Goal: Information Seeking & Learning: Learn about a topic

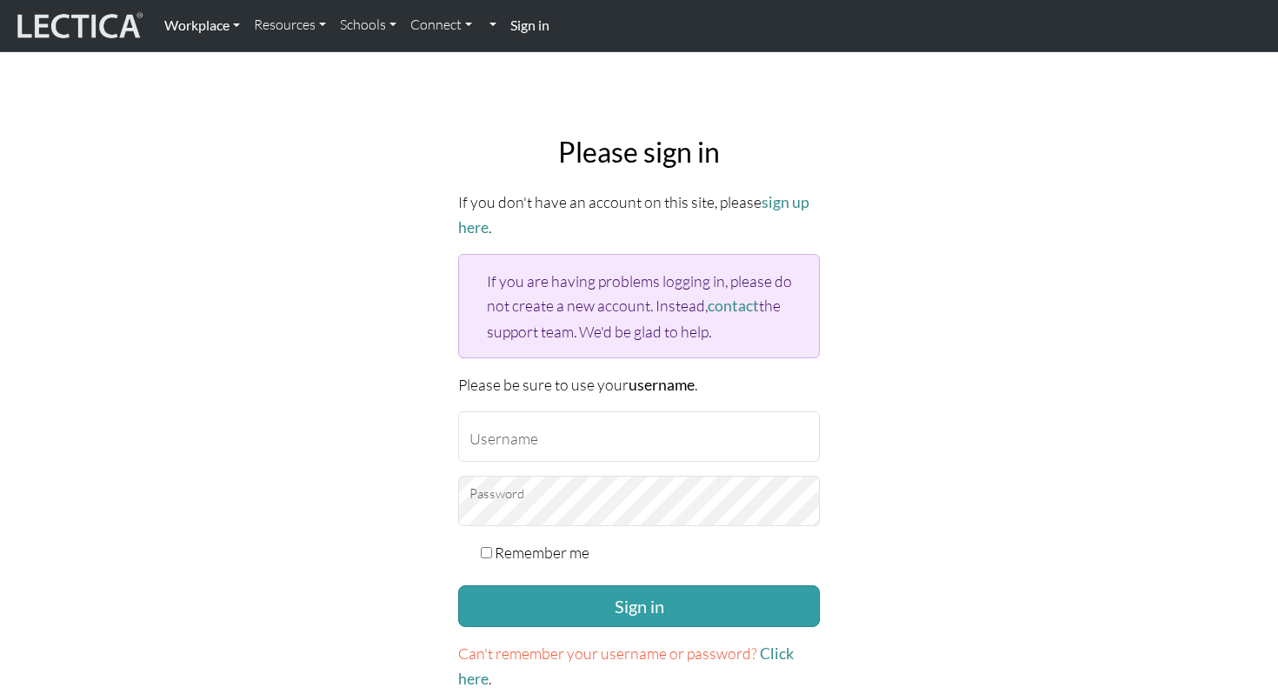
click at [183, 21] on link "Workplace" at bounding box center [202, 25] width 90 height 37
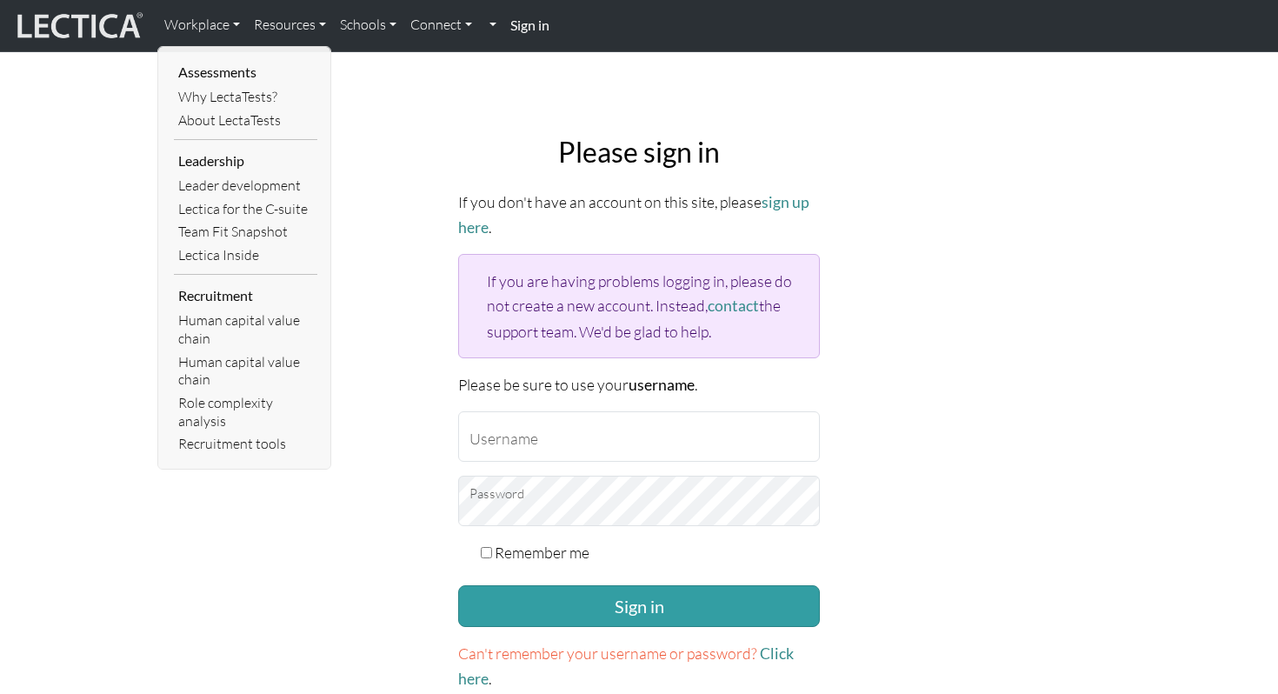
click at [100, 22] on img at bounding box center [78, 26] width 130 height 33
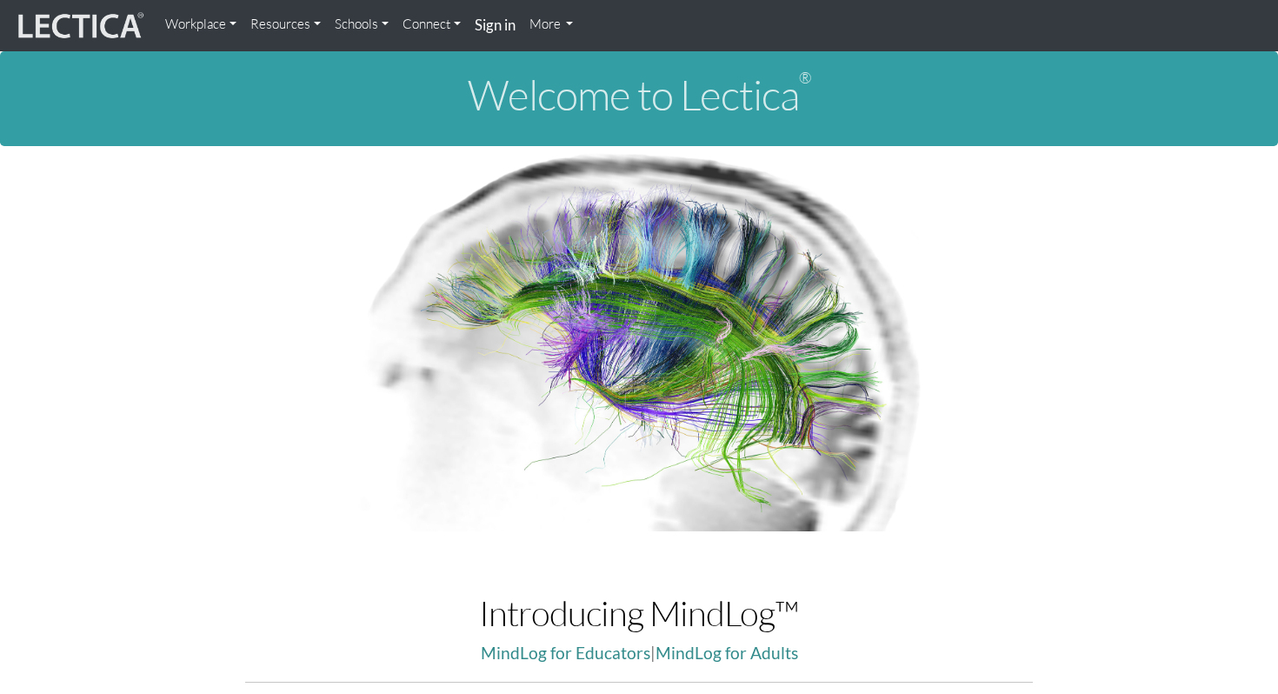
click at [255, 22] on link "Resources" at bounding box center [285, 24] width 84 height 35
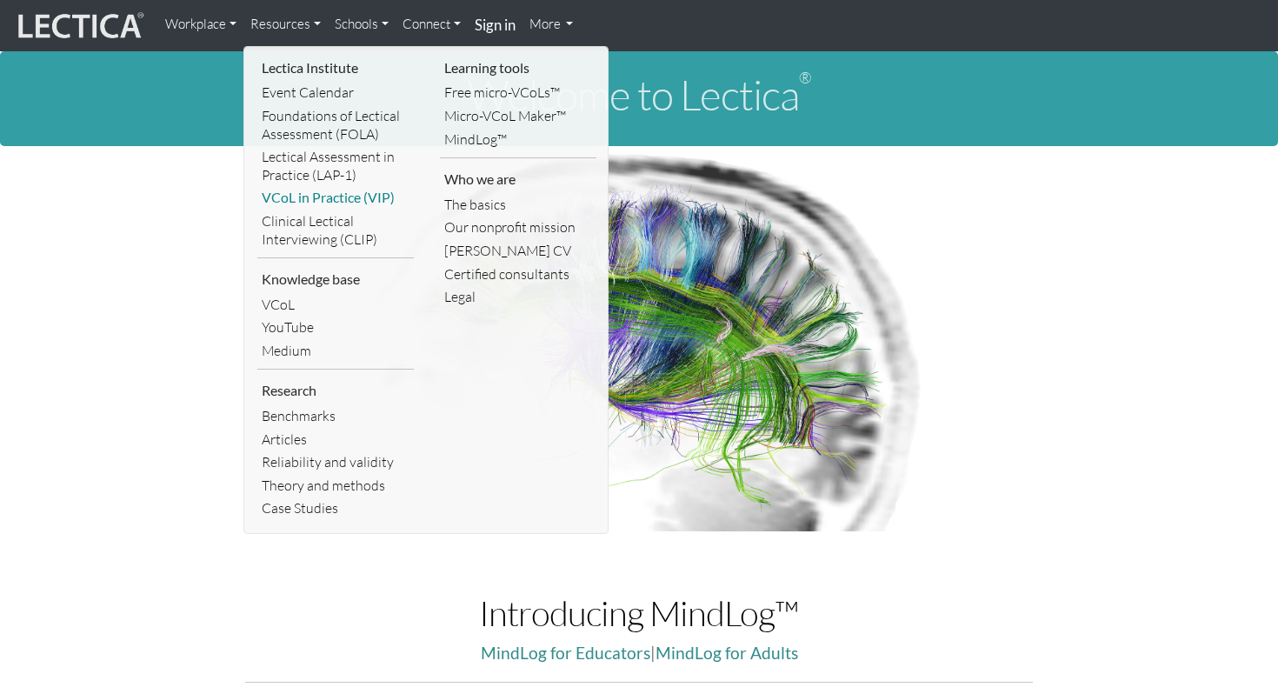
click at [297, 197] on link "VCoL in Practice (VIP)" at bounding box center [335, 197] width 157 height 23
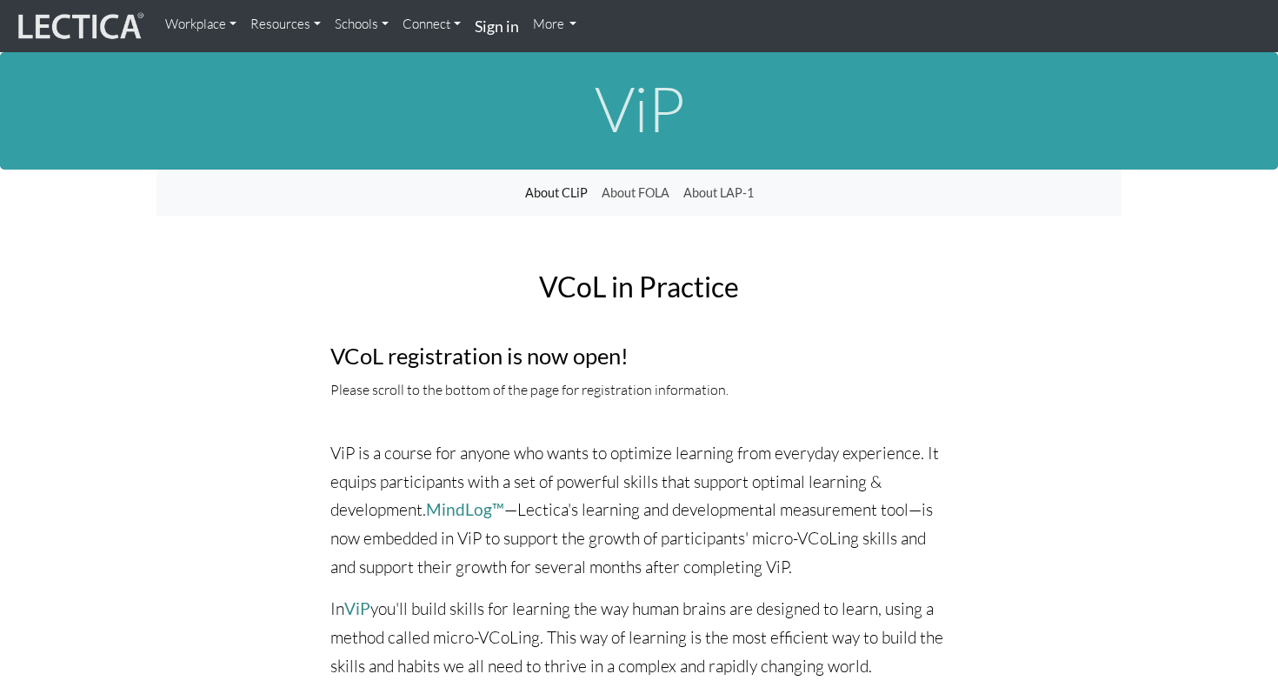
click at [574, 192] on link "About CLiP" at bounding box center [556, 193] width 77 height 33
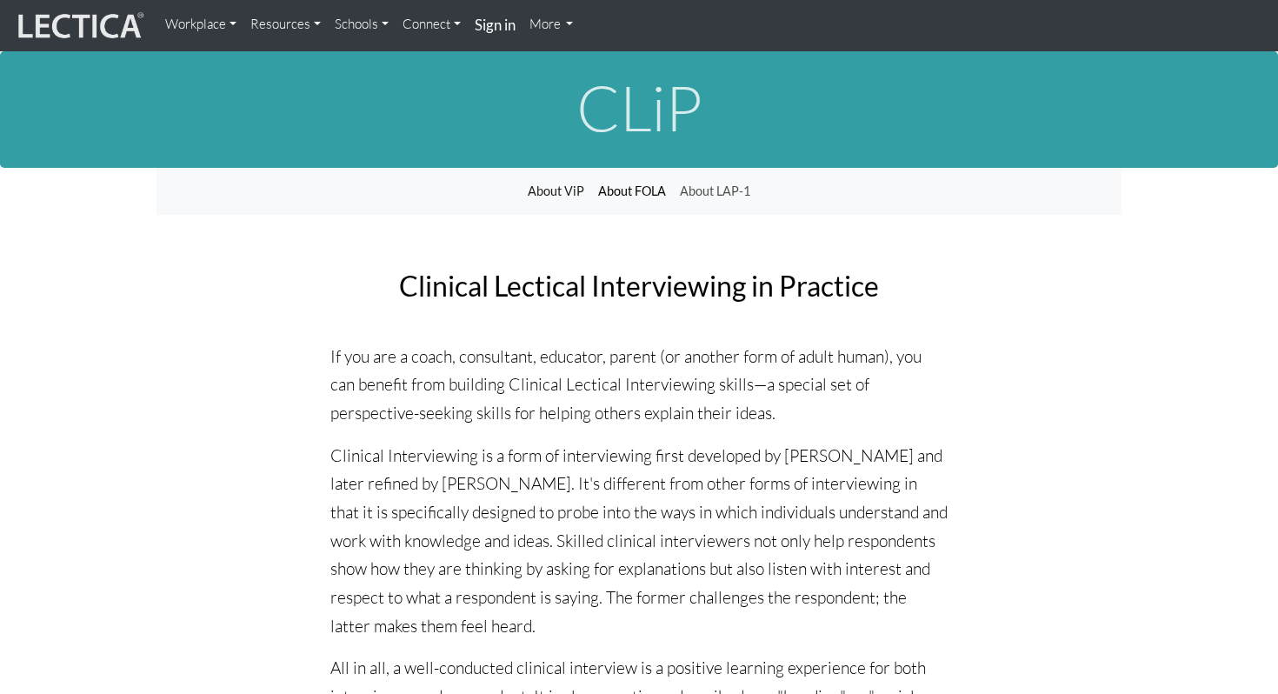
click at [637, 191] on link "About FOLA" at bounding box center [632, 191] width 82 height 33
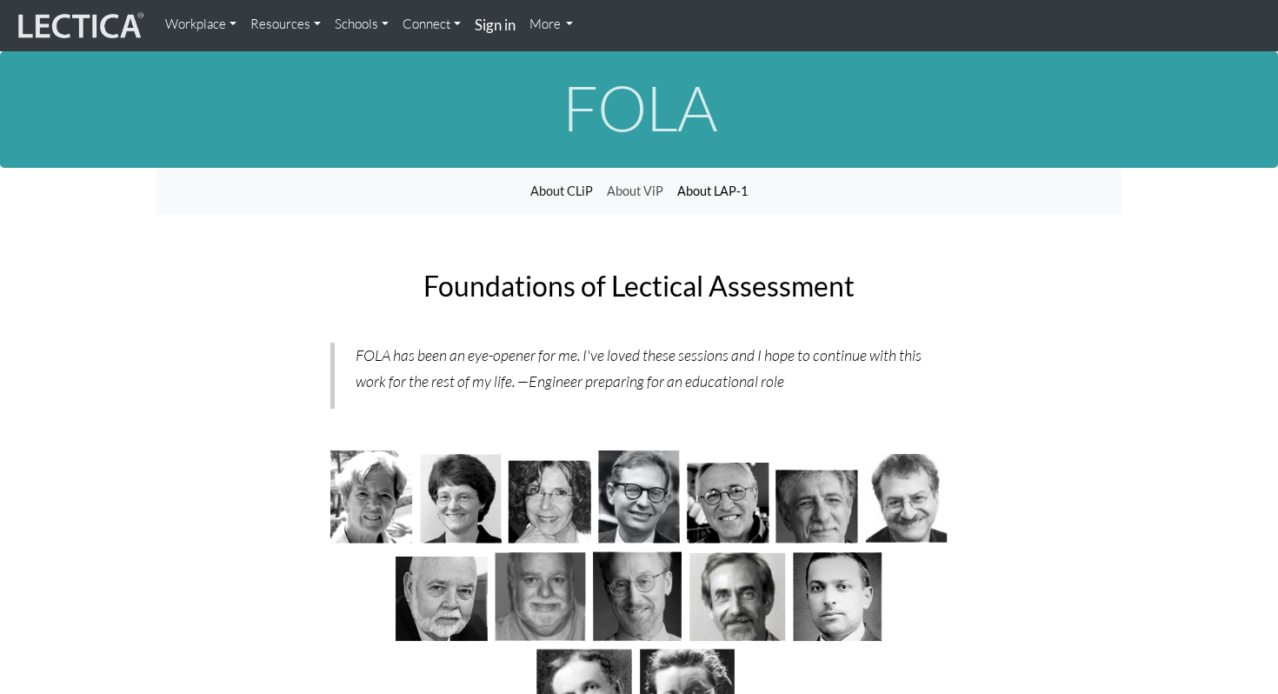
click at [684, 187] on link "About LAP-1" at bounding box center [712, 191] width 84 height 33
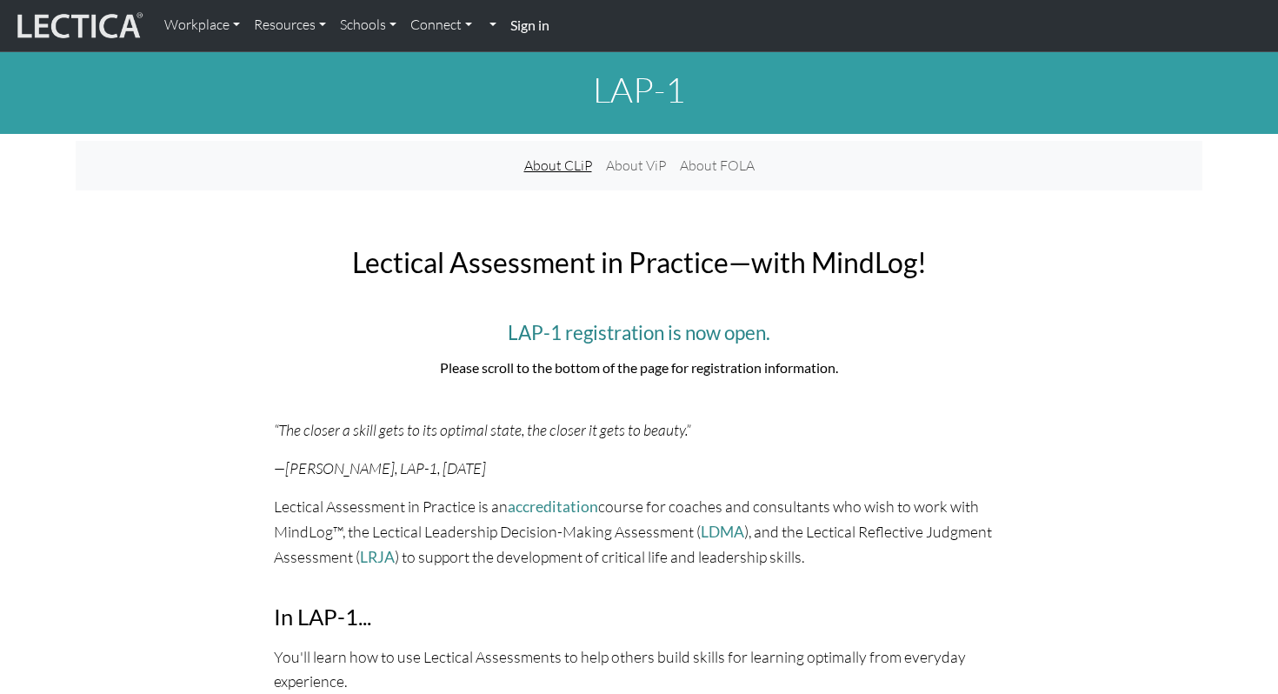
click at [545, 173] on link "About CLiP" at bounding box center [558, 166] width 82 height 36
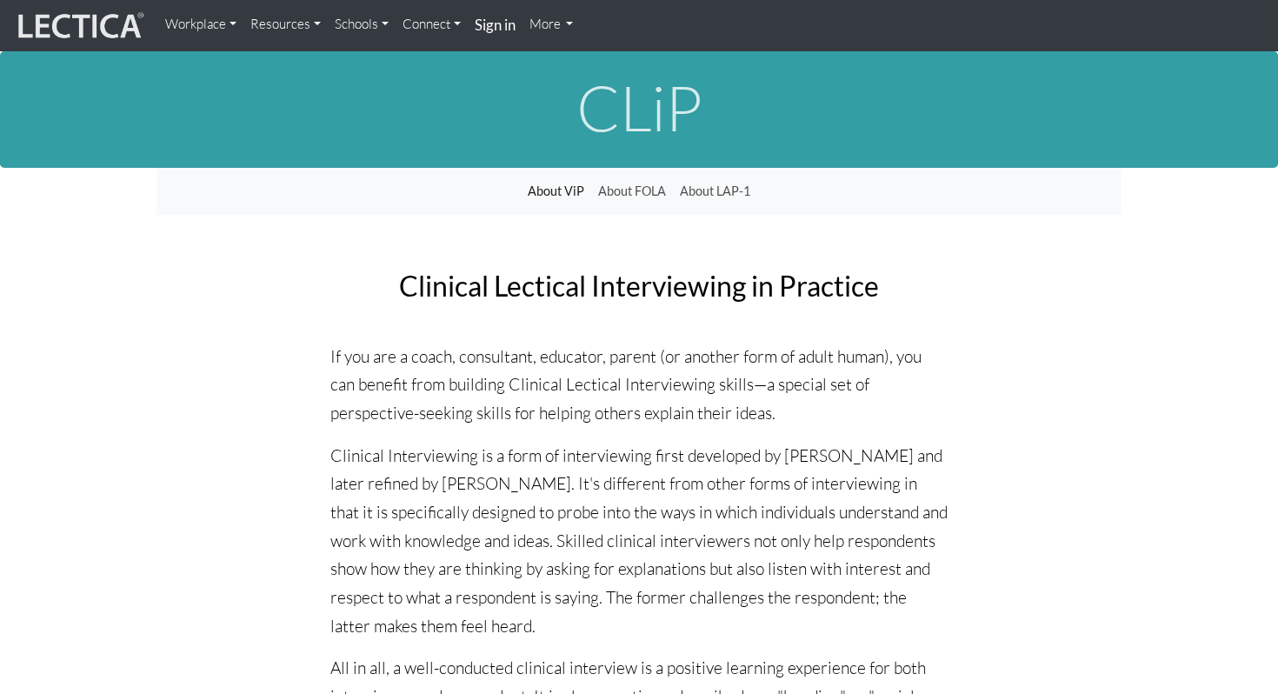
click at [549, 27] on link "More" at bounding box center [552, 24] width 58 height 35
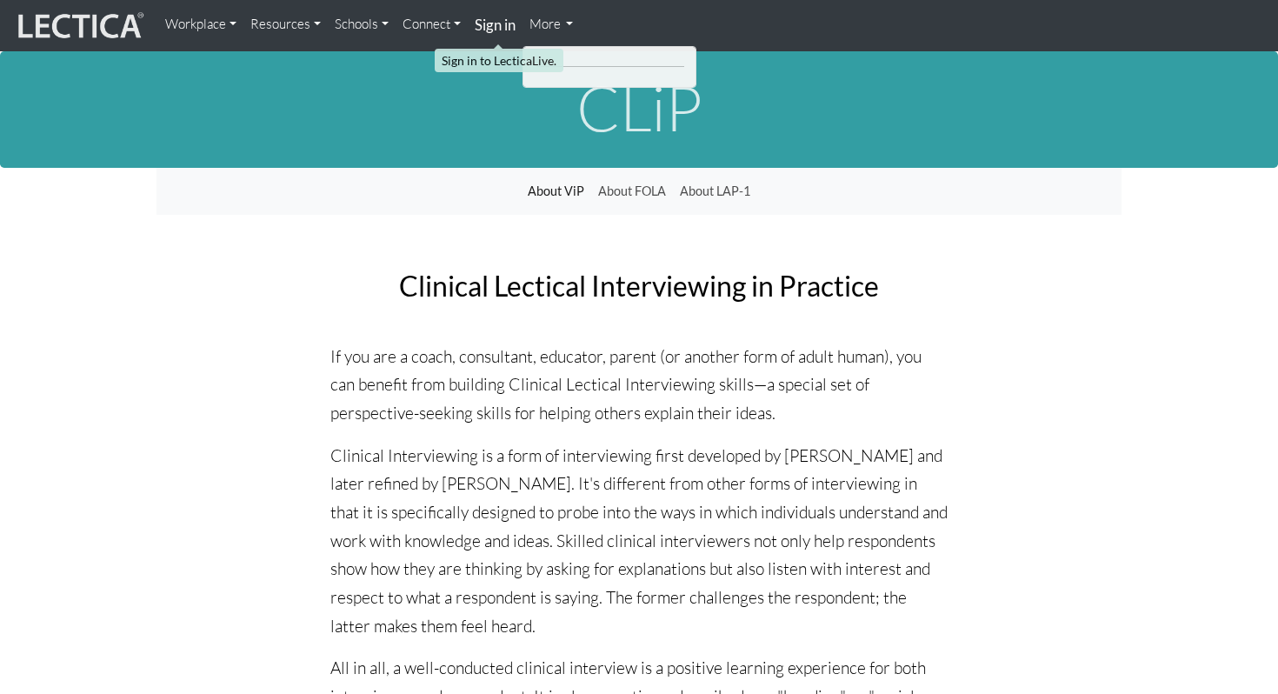
click at [497, 27] on strong "Sign in" at bounding box center [495, 25] width 41 height 18
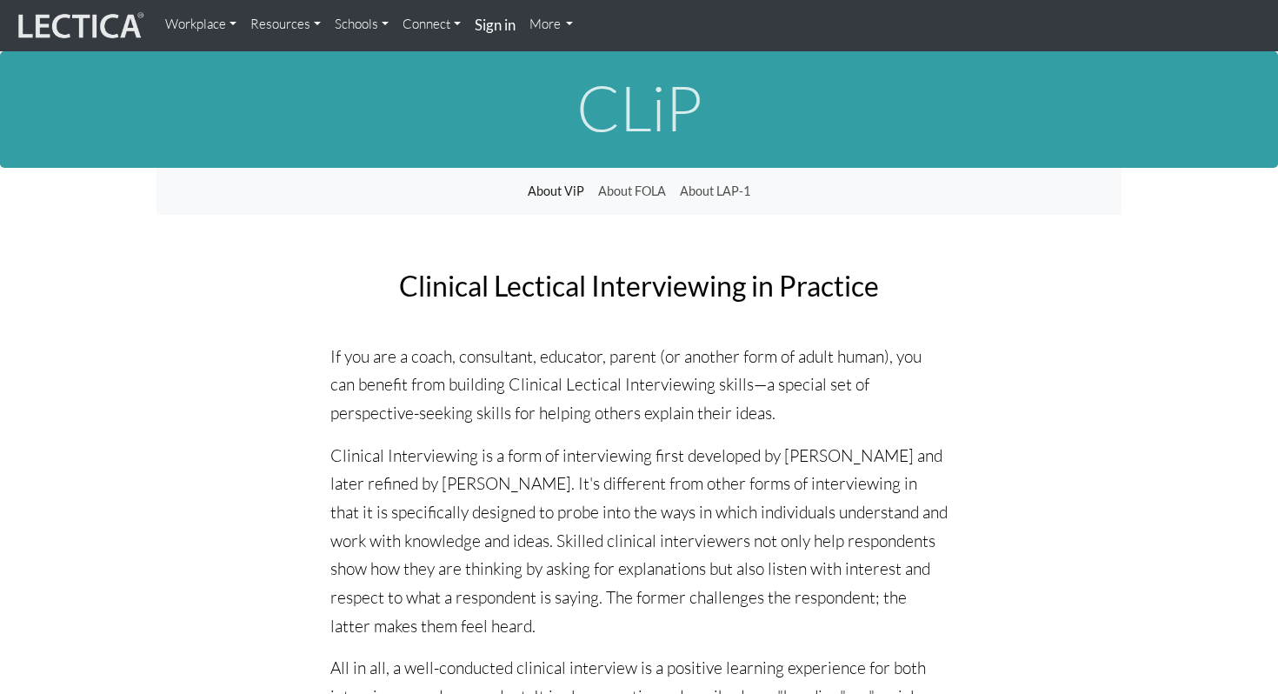
click at [310, 23] on link "Resources" at bounding box center [285, 24] width 84 height 35
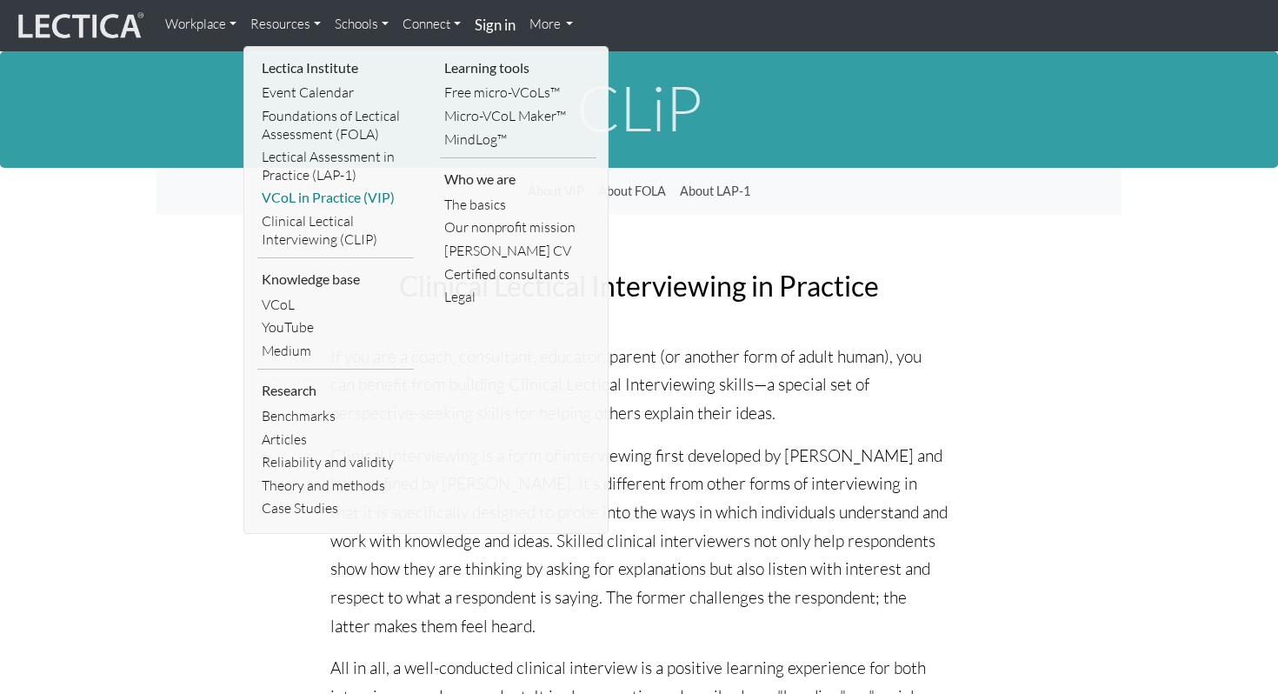
click at [313, 193] on link "VCoL in Practice (VIP)" at bounding box center [335, 197] width 157 height 23
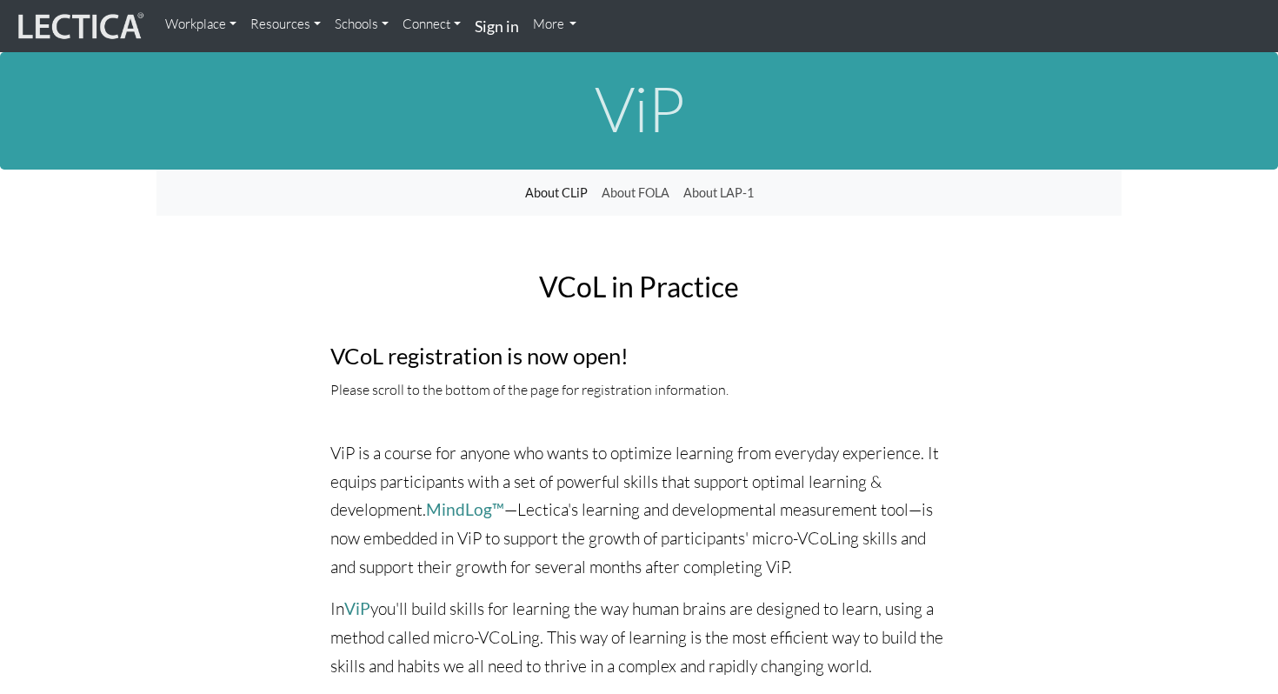
click at [303, 26] on link "Resources" at bounding box center [285, 24] width 84 height 35
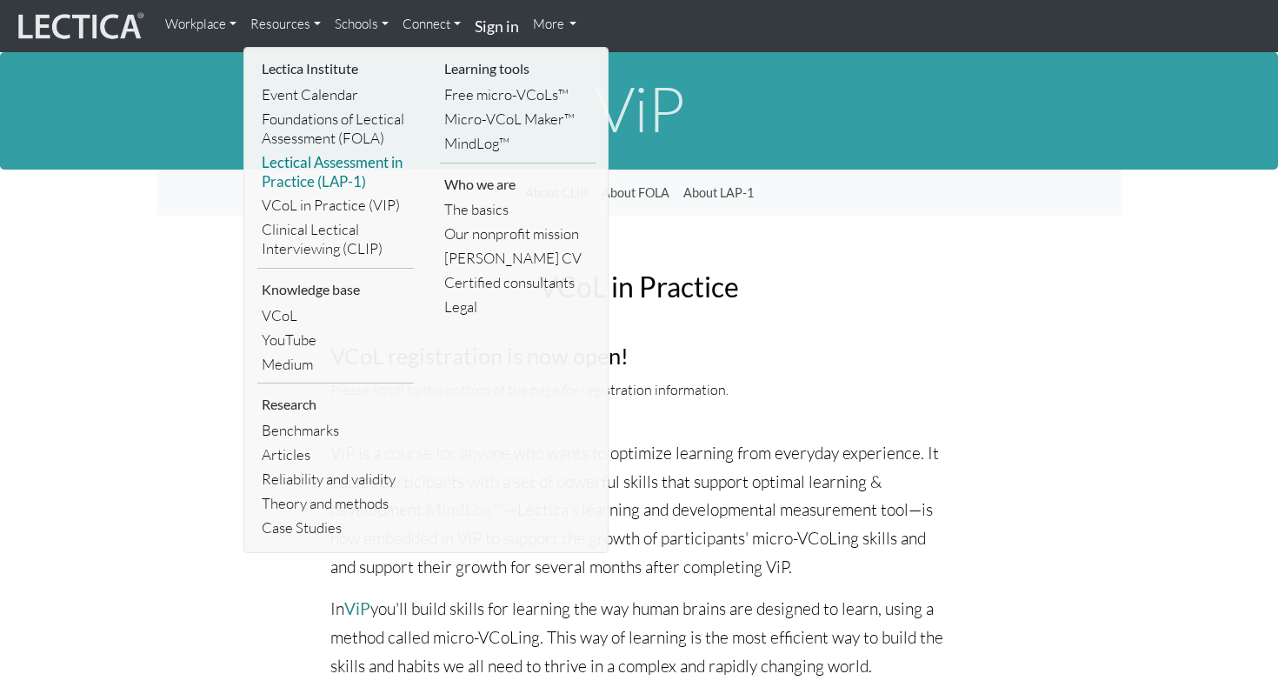
click at [327, 189] on link "Lectical Assessment in Practice (LAP-1)" at bounding box center [335, 171] width 157 height 43
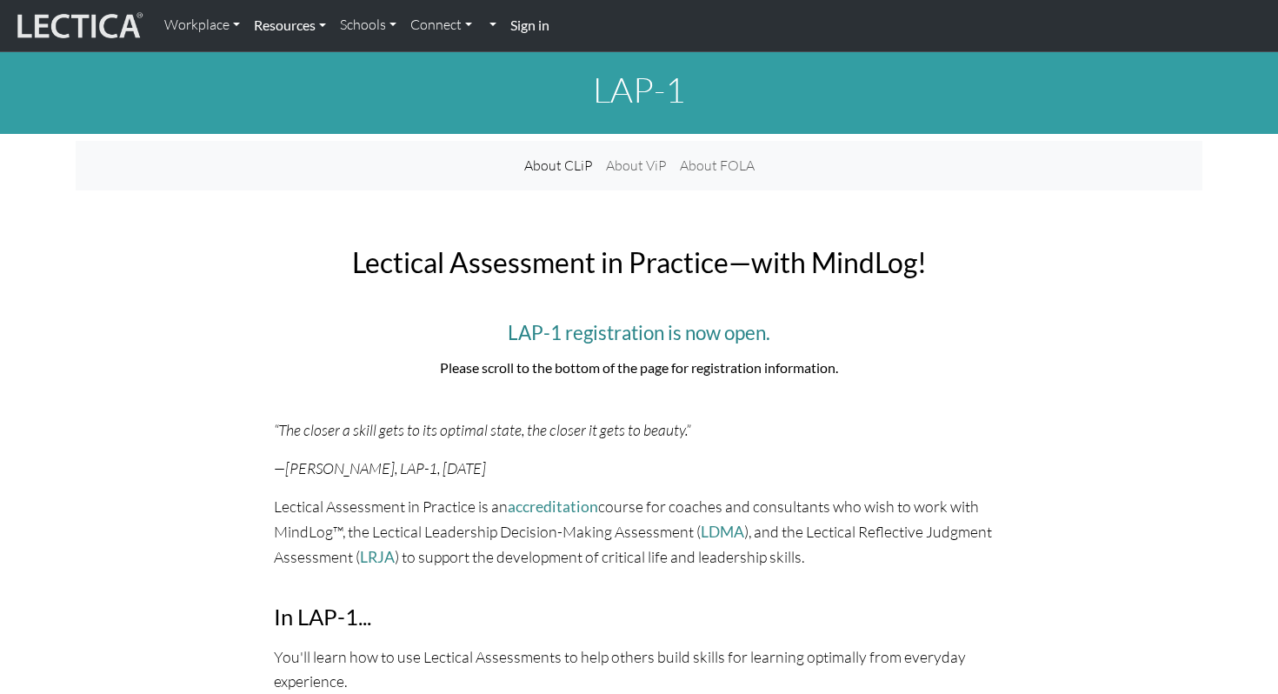
click at [277, 24] on link "Resources" at bounding box center [290, 25] width 86 height 37
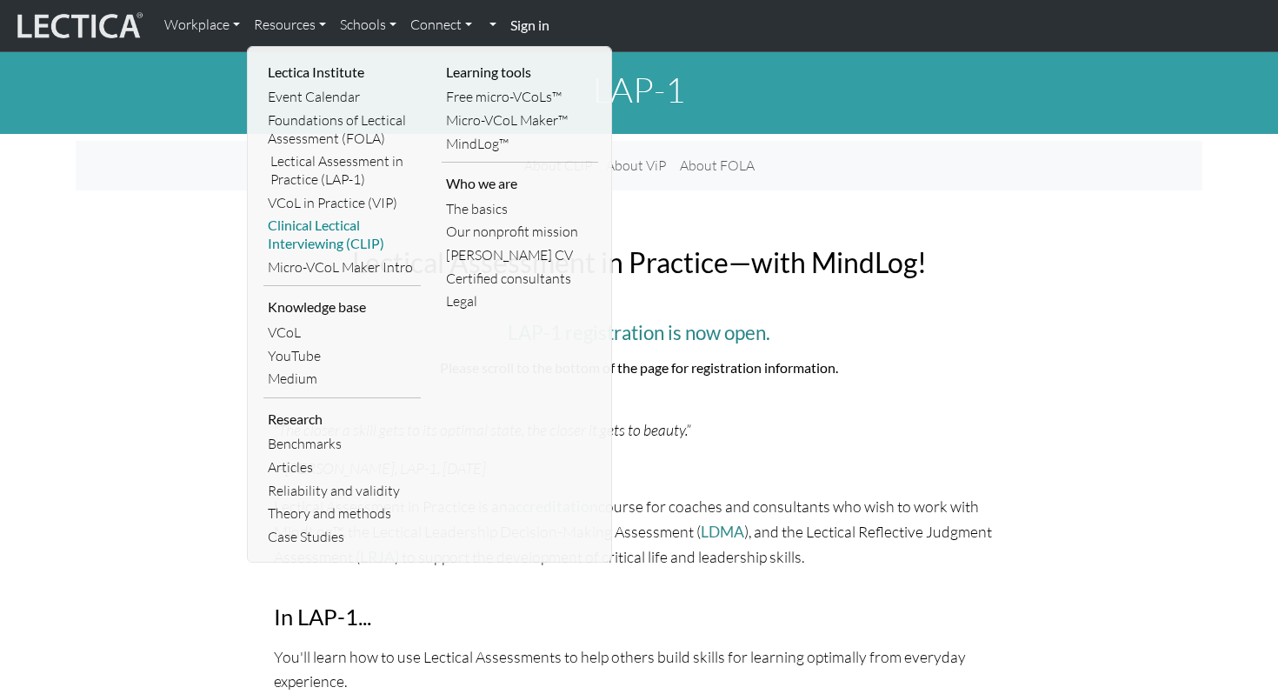
click at [330, 225] on link "Clinical Lectical Interviewing (CLIP)" at bounding box center [341, 234] width 157 height 41
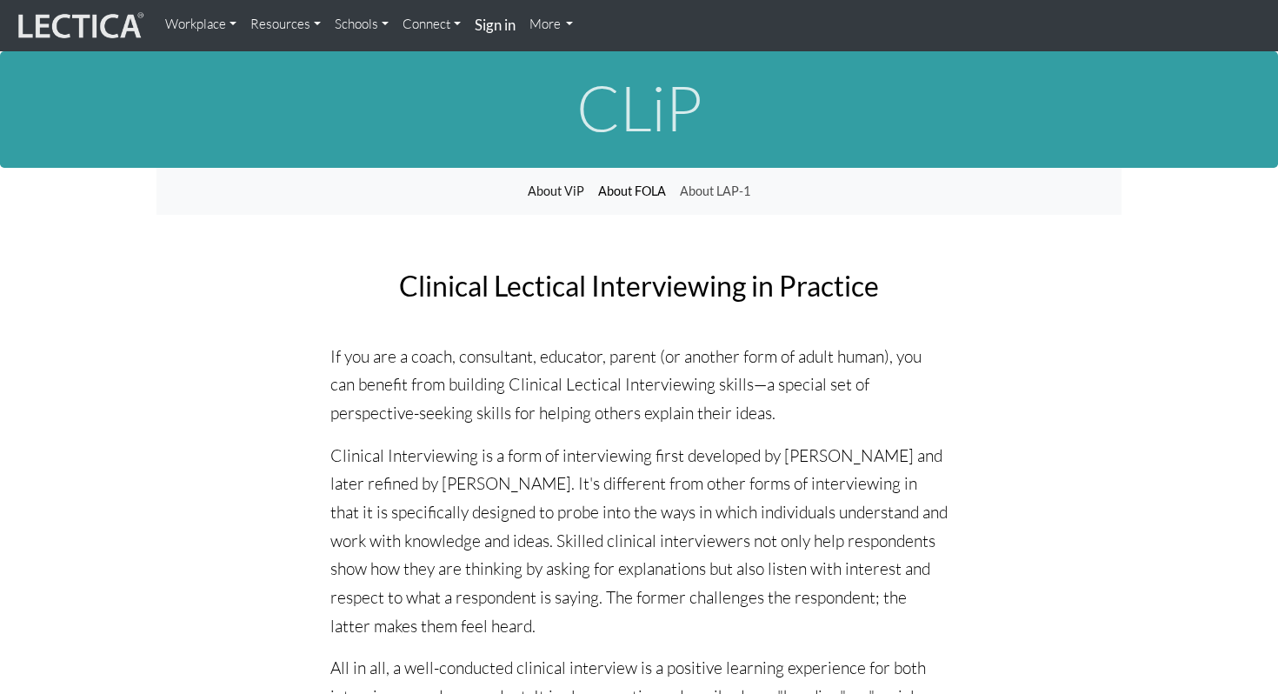
click at [615, 192] on link "About FOLA" at bounding box center [632, 191] width 82 height 33
